Goal: Navigation & Orientation: Find specific page/section

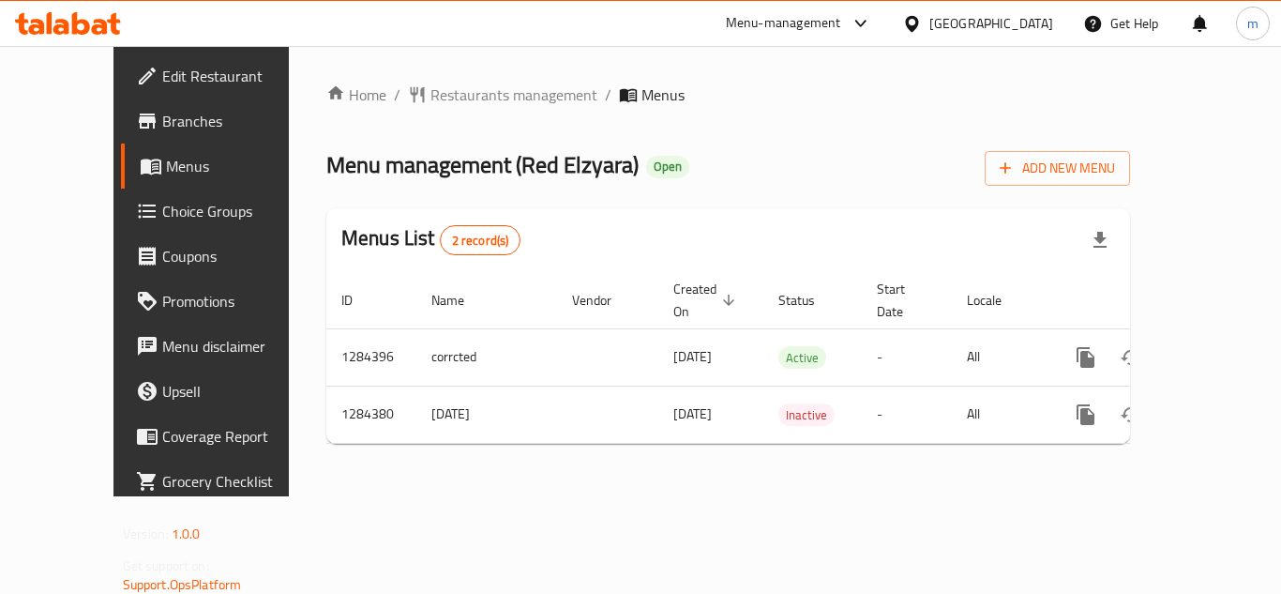
click at [1038, 25] on div "[GEOGRAPHIC_DATA]" at bounding box center [992, 23] width 124 height 21
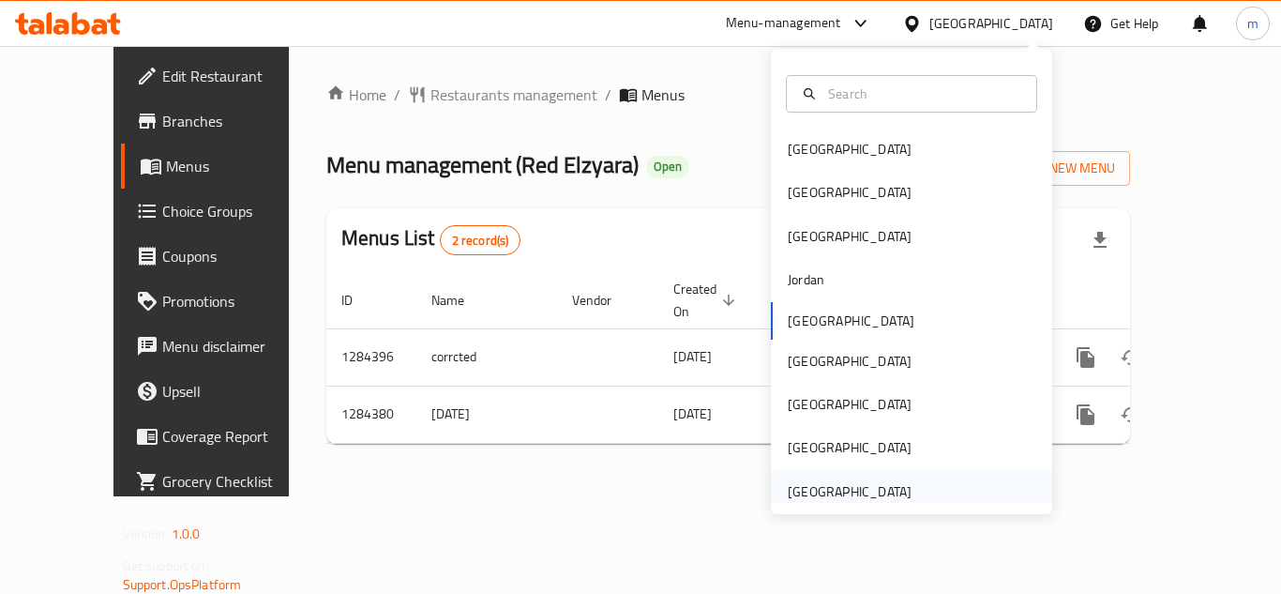
click at [821, 495] on div "[GEOGRAPHIC_DATA]" at bounding box center [850, 491] width 124 height 21
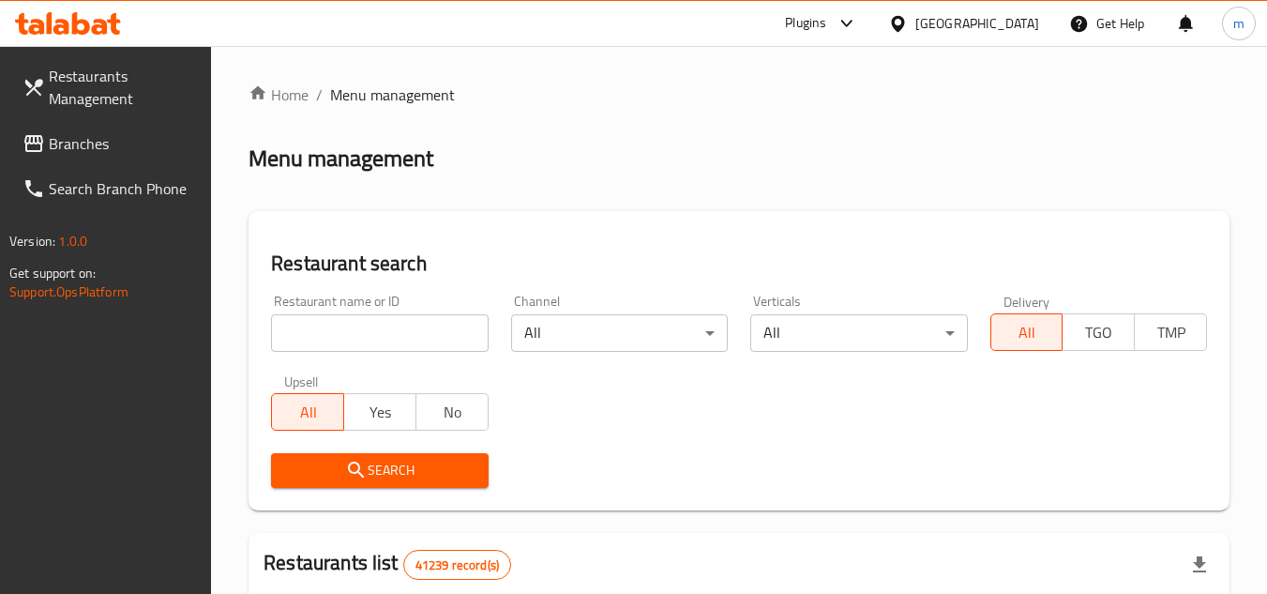
click at [92, 136] on span "Branches" at bounding box center [123, 143] width 148 height 23
